Goal: Complete application form

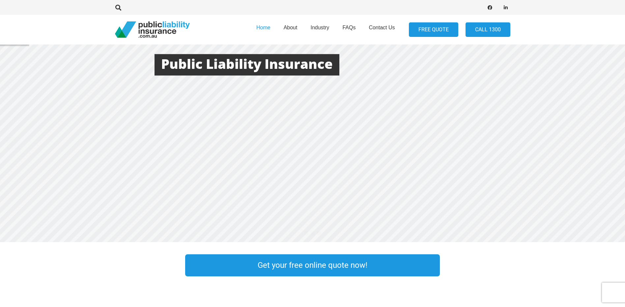
click at [441, 34] on link "FREE QUOTE" at bounding box center [433, 29] width 49 height 15
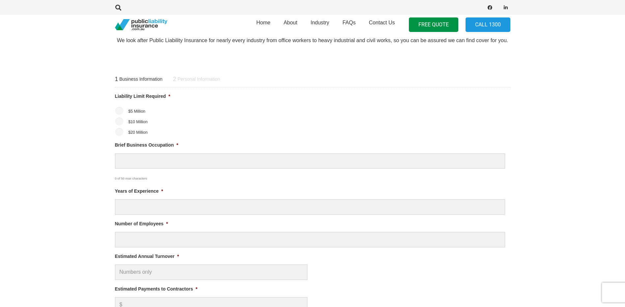
scroll to position [231, 0]
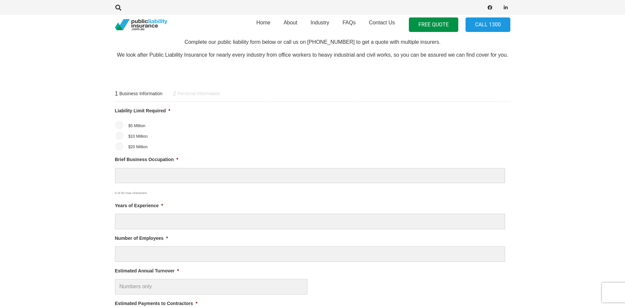
click at [132, 127] on label "$5 Million" at bounding box center [136, 126] width 17 height 6
click at [123, 127] on input "$5 Million" at bounding box center [119, 126] width 8 height 8
radio input "true"
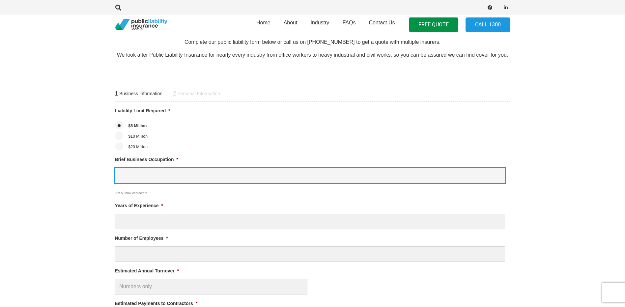
click at [150, 178] on input "Brief Business Occupation *" at bounding box center [310, 175] width 390 height 15
type input "Disc Jockey"
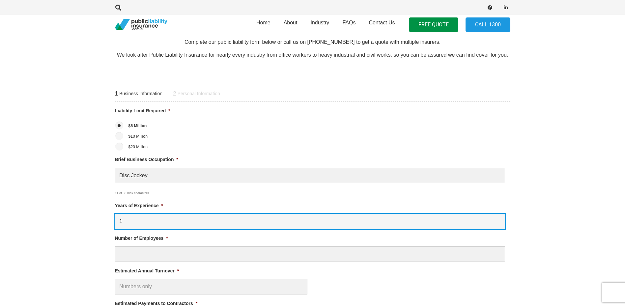
type input "1"
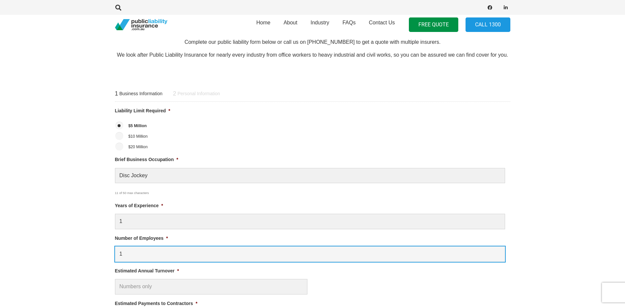
type input "1"
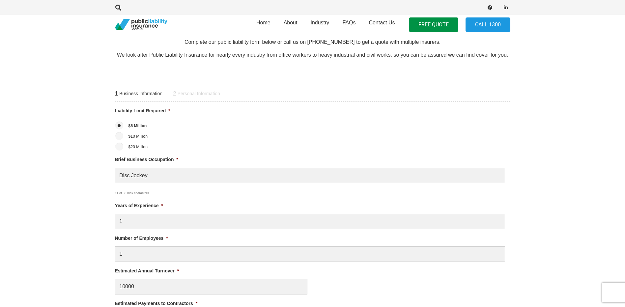
type input "$ 10,000.00"
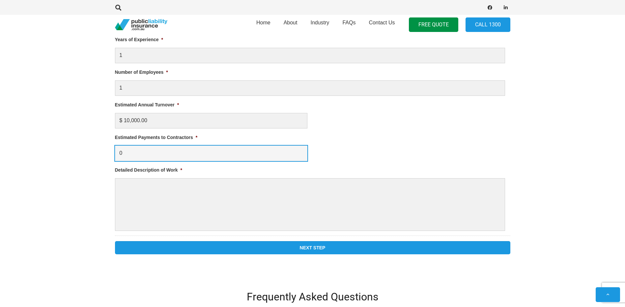
type input "0"
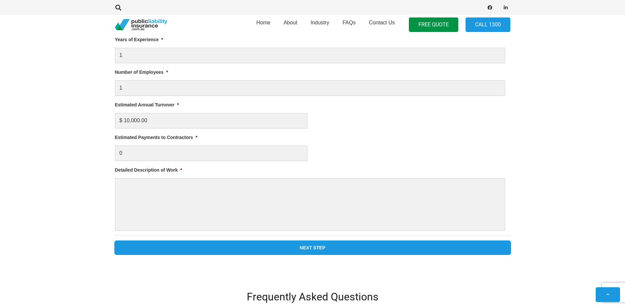
click at [204, 250] on input "Next Step" at bounding box center [312, 247] width 395 height 13
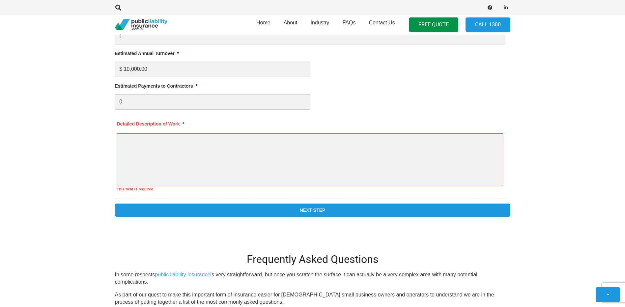
scroll to position [480, 0]
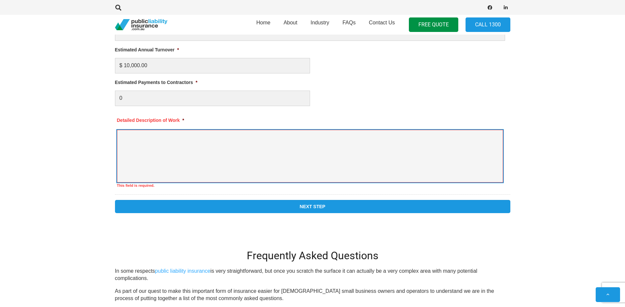
click at [169, 149] on textarea "Detailed Description of Work *" at bounding box center [310, 156] width 386 height 53
type textarea "dj"
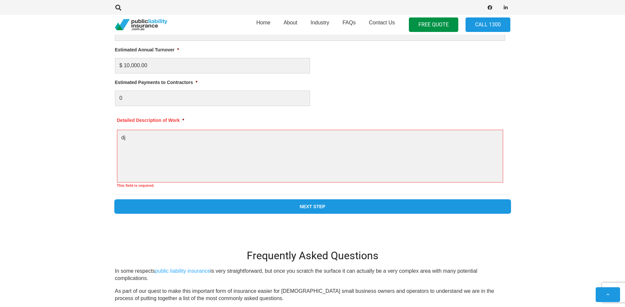
click at [200, 207] on input "Next Step" at bounding box center [312, 206] width 395 height 13
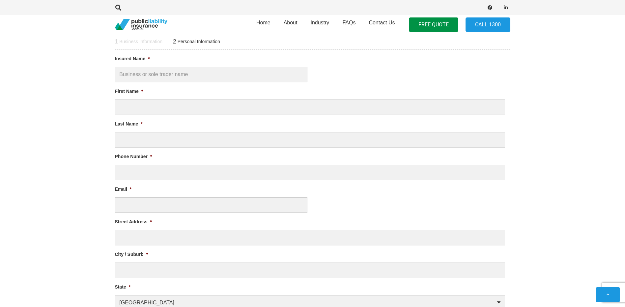
scroll to position [0, 0]
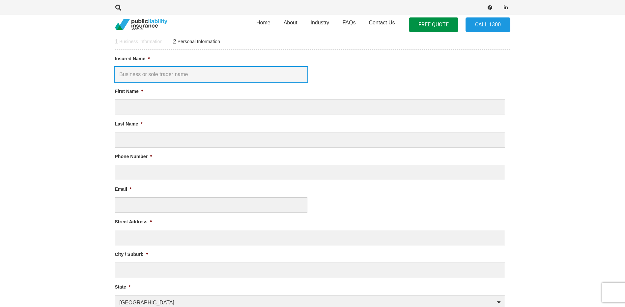
click at [140, 72] on input "Insured Name *" at bounding box center [211, 74] width 192 height 15
type input "[PERSON_NAME]"
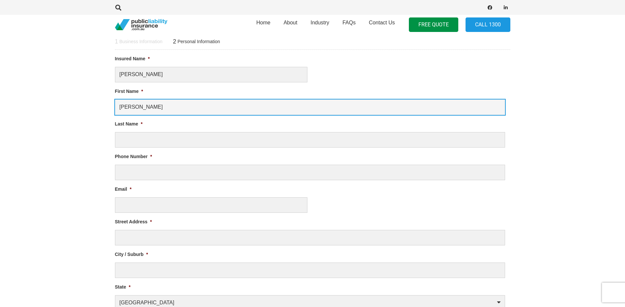
type input "[PERSON_NAME]"
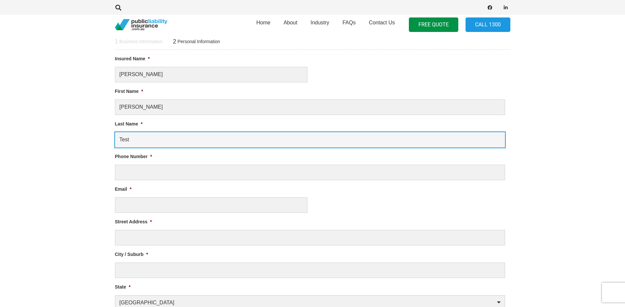
type input "Test"
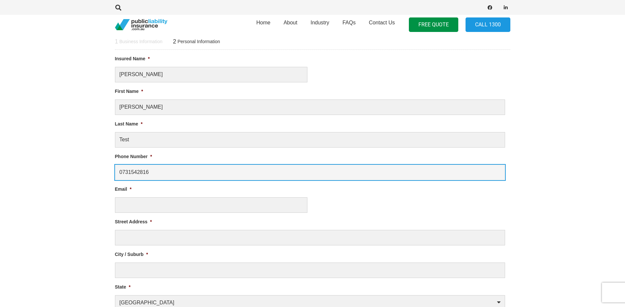
type input "0731542816"
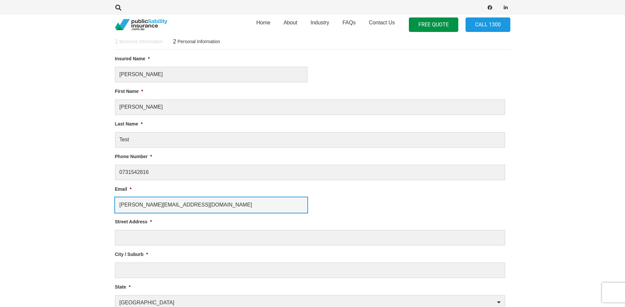
type input "[PERSON_NAME][EMAIL_ADDRESS][DOMAIN_NAME]"
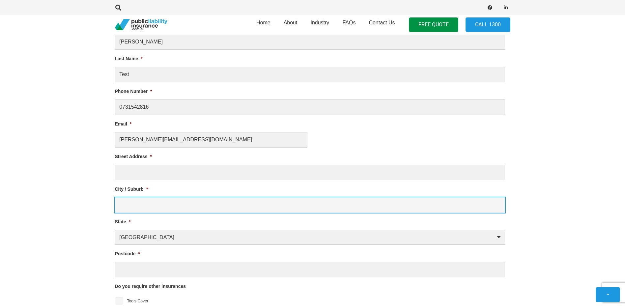
scroll to position [348, 0]
type input "Gold Coast"
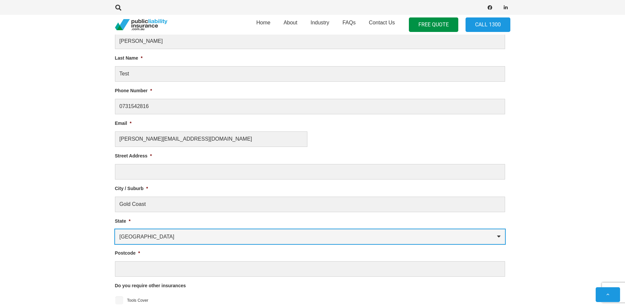
select select "[GEOGRAPHIC_DATA]"
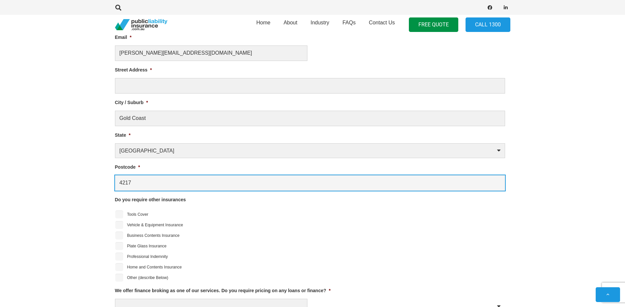
scroll to position [546, 0]
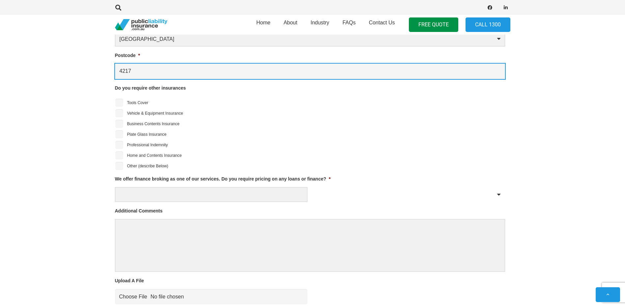
type input "4217"
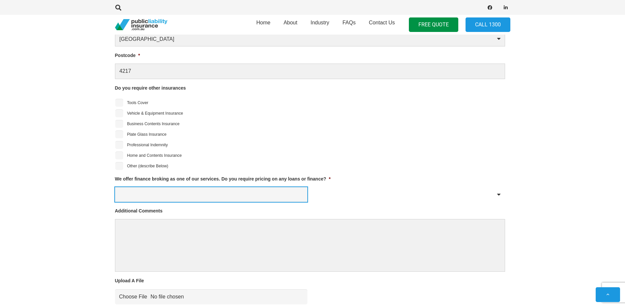
drag, startPoint x: 141, startPoint y: 193, endPoint x: 142, endPoint y: 202, distance: 9.6
click at [141, 193] on select "Yes No" at bounding box center [211, 194] width 192 height 15
select select "No"
click at [115, 187] on select "Yes No" at bounding box center [211, 194] width 192 height 15
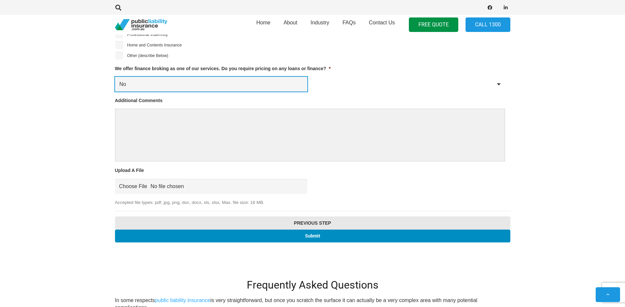
scroll to position [678, 0]
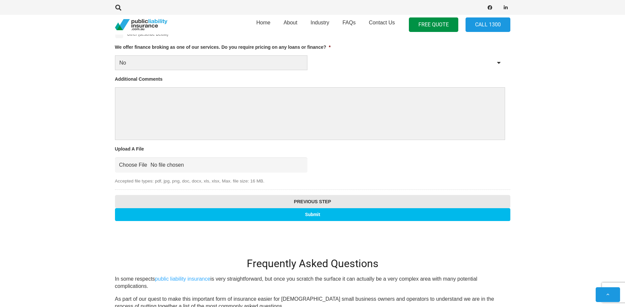
click at [224, 211] on input "Submit" at bounding box center [312, 214] width 395 height 13
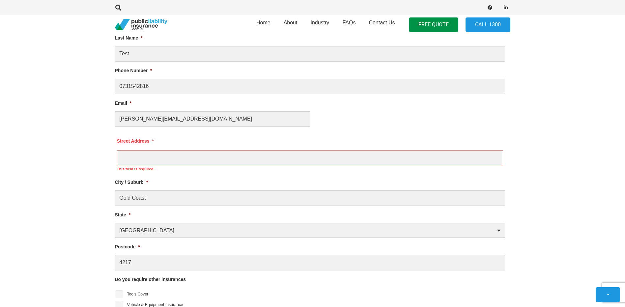
scroll to position [414, 0]
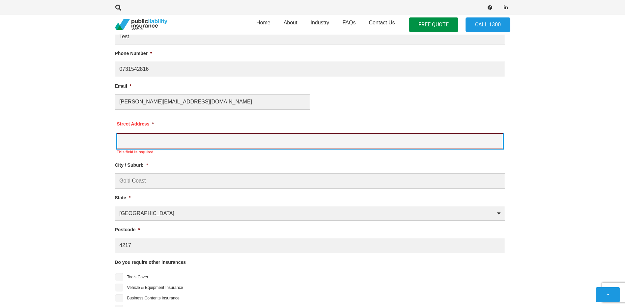
click at [149, 141] on input "Street Address *" at bounding box center [310, 140] width 386 height 15
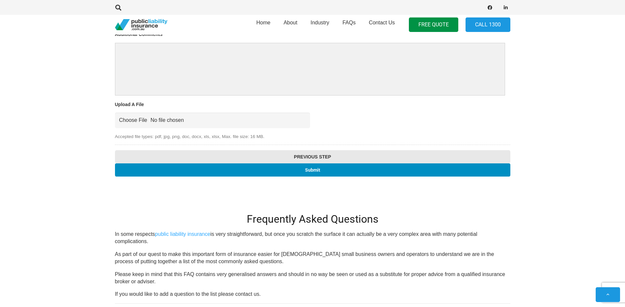
scroll to position [777, 0]
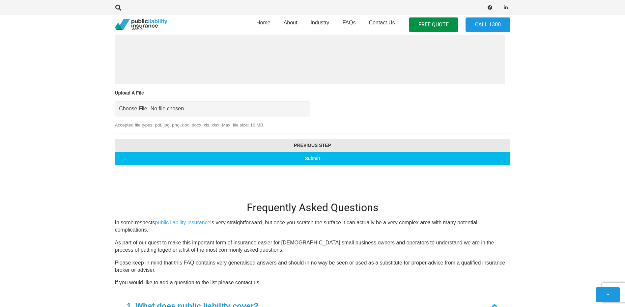
type input "[STREET_ADDRESS]"
click at [291, 161] on input "Submit" at bounding box center [312, 158] width 395 height 13
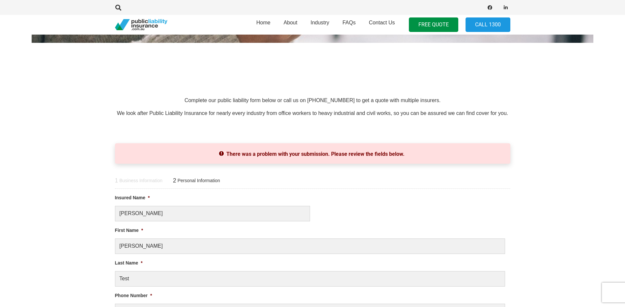
scroll to position [222, 0]
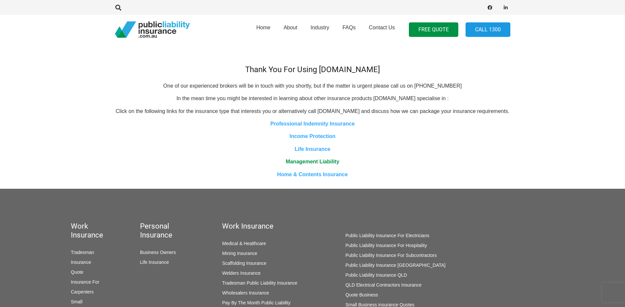
click at [305, 164] on link "Management Liability" at bounding box center [313, 162] width 54 height 6
